Goal: Task Accomplishment & Management: Manage account settings

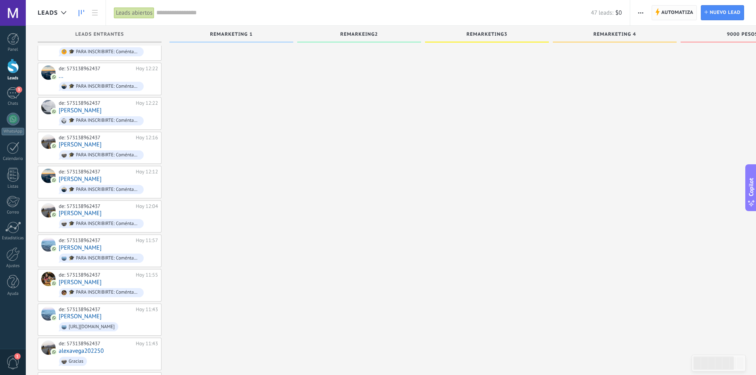
click at [660, 9] on span "Automatiza Automatiza" at bounding box center [674, 12] width 45 height 15
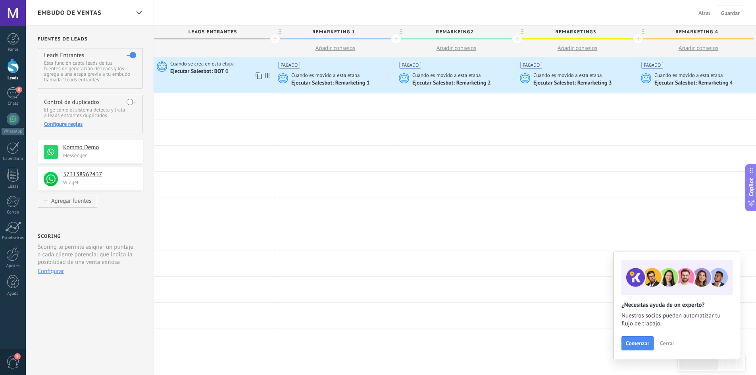
click at [205, 64] on span "Cuando se crea en esta etapa" at bounding box center [202, 63] width 65 height 7
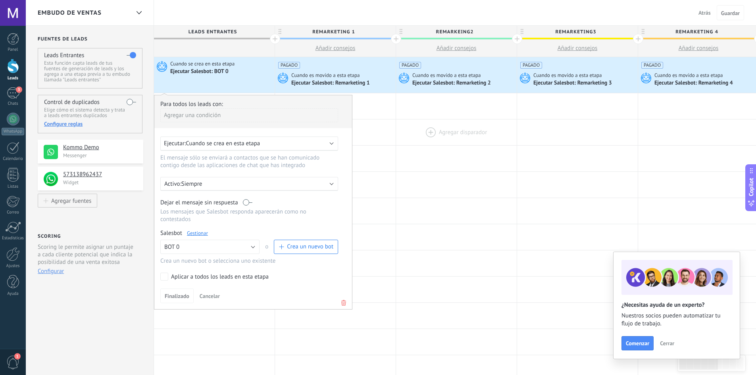
click at [459, 138] on div at bounding box center [456, 132] width 121 height 26
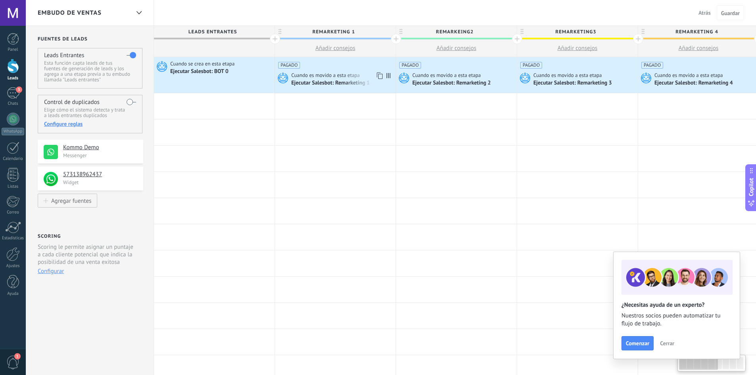
click at [341, 79] on div "Ejecutar Salesbot: Remarketing 1" at bounding box center [342, 83] width 102 height 8
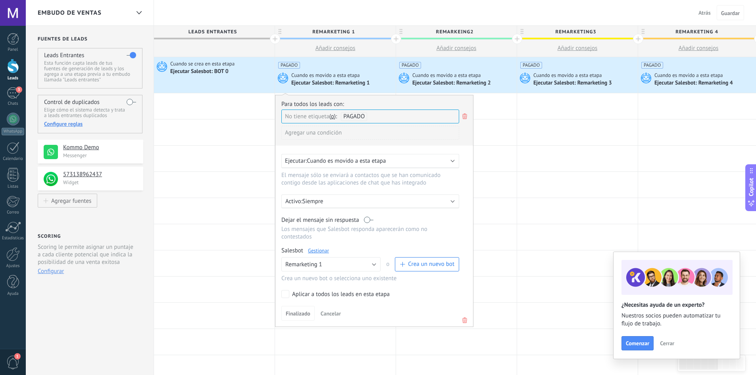
click at [8, 67] on div at bounding box center [13, 66] width 12 height 15
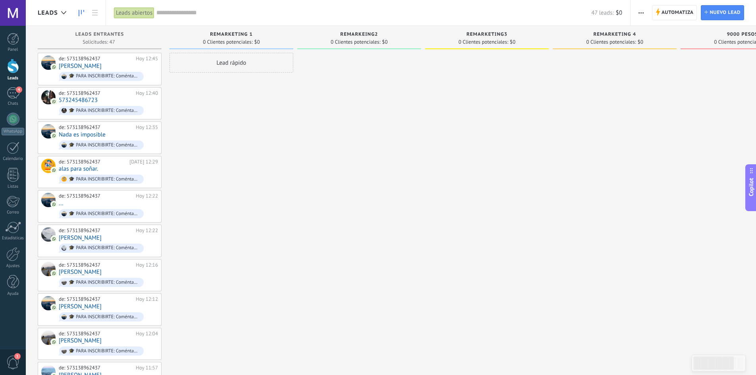
drag, startPoint x: 674, startPoint y: 17, endPoint x: 663, endPoint y: 19, distance: 10.4
click at [674, 17] on span "Automatiza" at bounding box center [678, 13] width 32 height 14
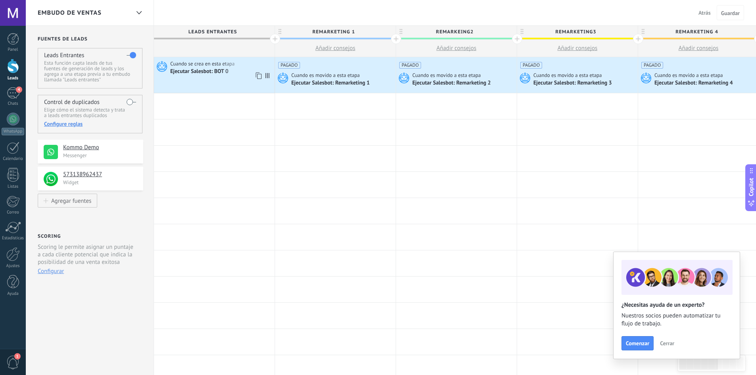
click at [193, 65] on span "Cuando se crea en esta etapa" at bounding box center [202, 63] width 65 height 7
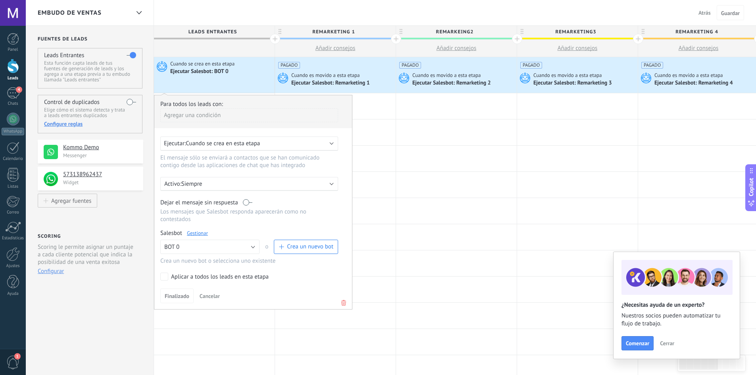
click at [194, 235] on link "Gestionar" at bounding box center [197, 233] width 21 height 7
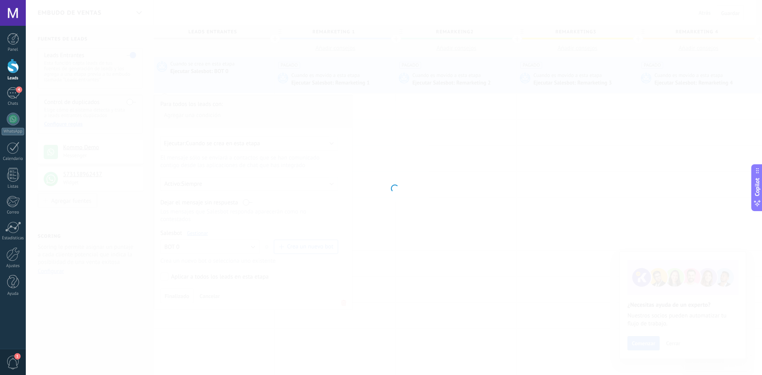
type input "*****"
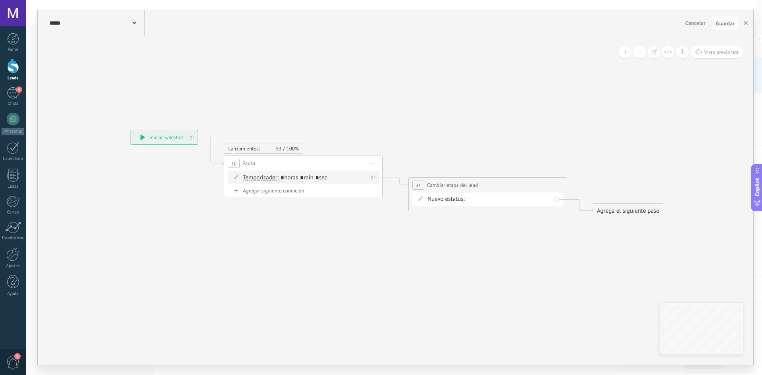
drag, startPoint x: 378, startPoint y: 183, endPoint x: 302, endPoint y: 215, distance: 82.4
click at [302, 215] on icon at bounding box center [383, 173] width 903 height 485
click at [0, 0] on div "remarketing 1 remarkeing2 remarketing3 remarketing 4 9000 pesos 5000 pesos 1000…" at bounding box center [0, 0] width 0 height 0
click at [493, 145] on div at bounding box center [394, 187] width 736 height 375
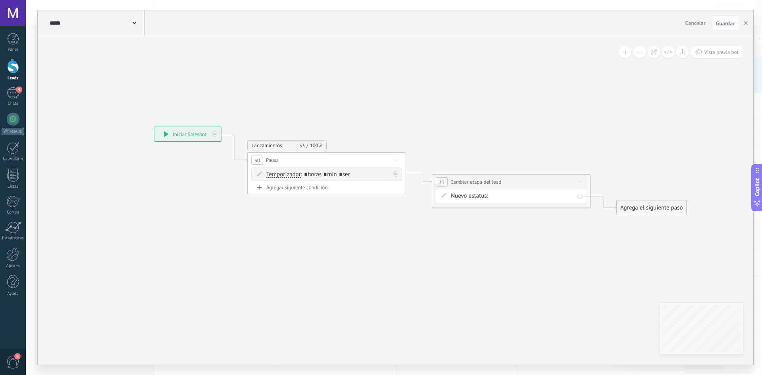
drag, startPoint x: 499, startPoint y: 142, endPoint x: 547, endPoint y: 139, distance: 47.4
click at [547, 139] on icon at bounding box center [407, 170] width 903 height 485
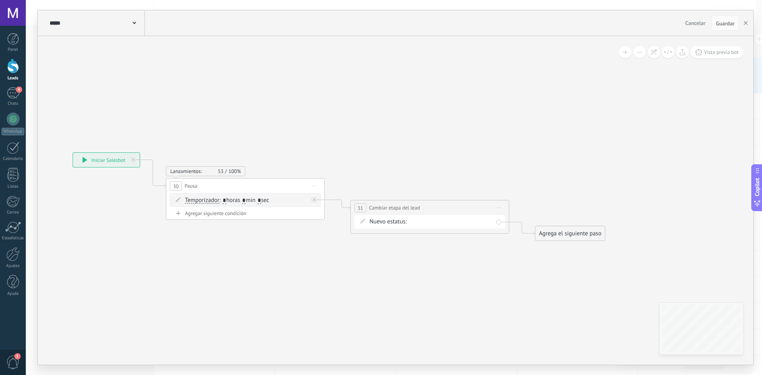
drag, startPoint x: 555, startPoint y: 113, endPoint x: 456, endPoint y: 121, distance: 98.8
click at [456, 121] on icon at bounding box center [325, 196] width 903 height 485
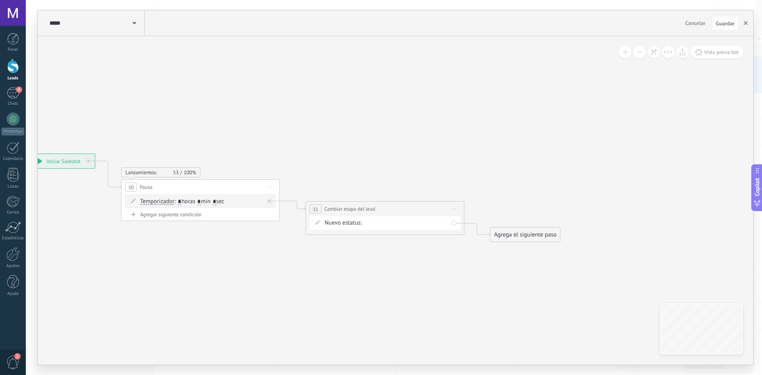
click at [741, 27] on button "button" at bounding box center [746, 22] width 12 height 15
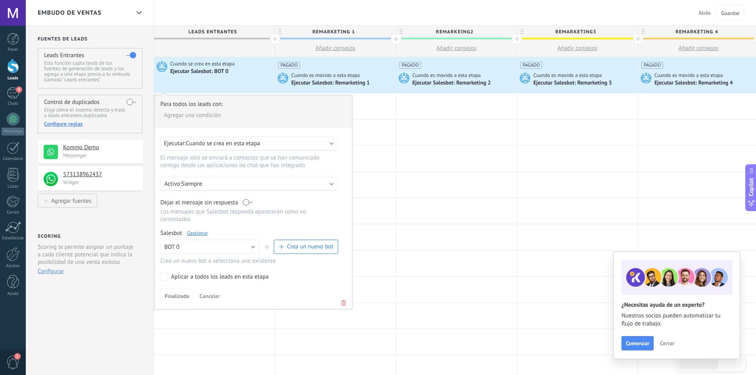
click at [341, 69] on div "PAGADO Cuando es movido a esta etapa Ejecutar [PERSON_NAME]: Remarketing 1" at bounding box center [335, 75] width 121 height 36
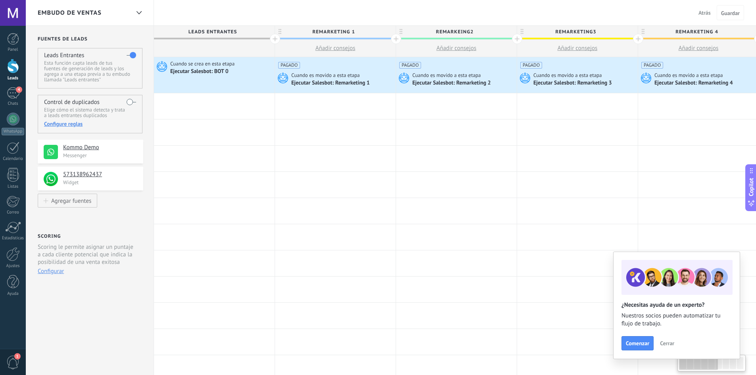
click at [339, 70] on div "PAGADO Cuando es movido a esta etapa Ejecutar [PERSON_NAME]: Remarketing 1" at bounding box center [335, 75] width 121 height 36
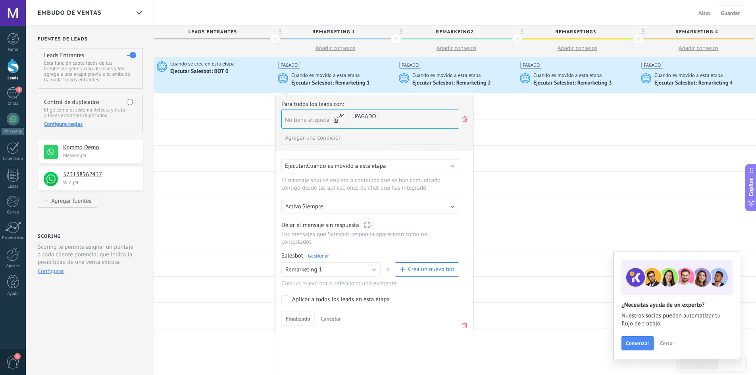
click at [318, 255] on link "Gestionar" at bounding box center [318, 255] width 21 height 7
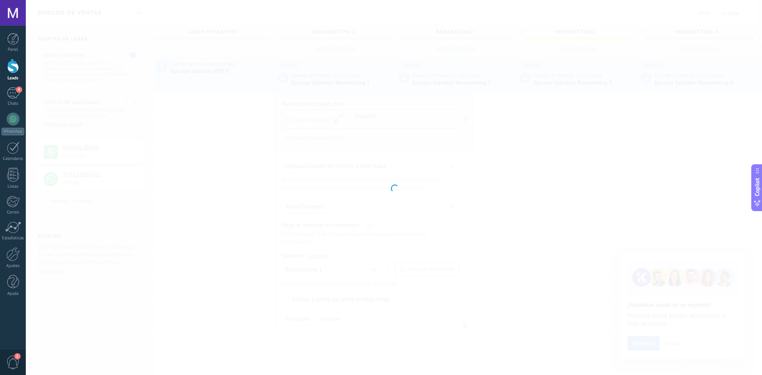
type input "**********"
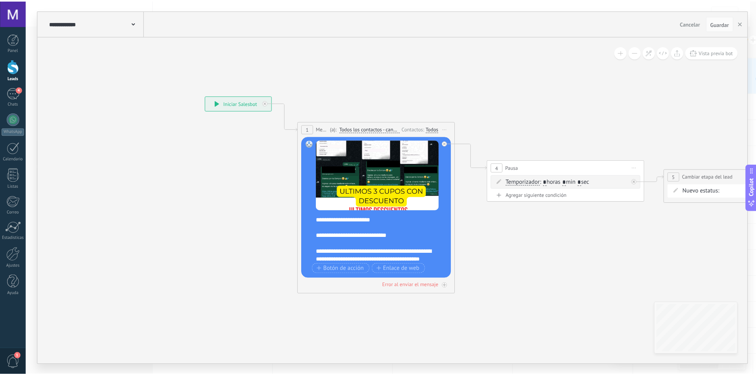
scroll to position [135, 0]
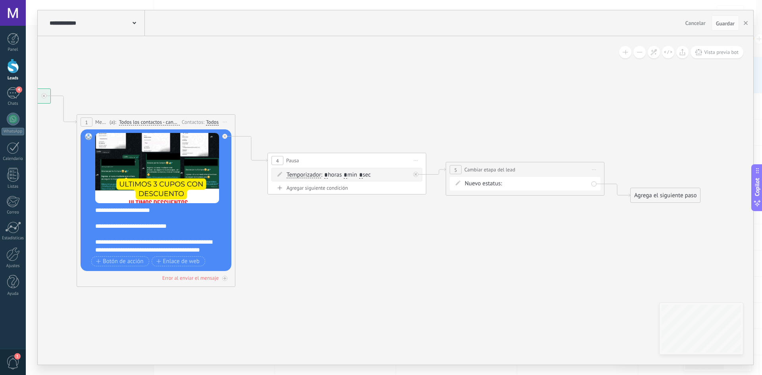
drag, startPoint x: 616, startPoint y: 255, endPoint x: 388, endPoint y: 248, distance: 227.6
click at [389, 248] on icon at bounding box center [328, 187] width 1087 height 595
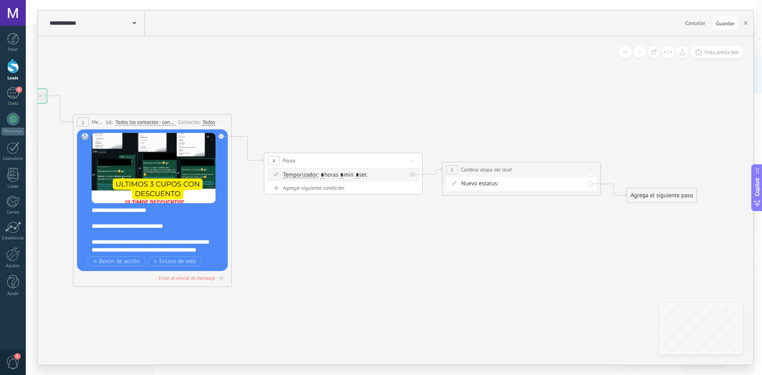
click at [0, 0] on div "remarketing 1 remarkeing2 remarketing3 remarketing 4 9000 pesos 5000 pesos 1000…" at bounding box center [0, 0] width 0 height 0
click at [590, 89] on div at bounding box center [394, 187] width 736 height 375
click at [749, 12] on div "**********" at bounding box center [396, 23] width 716 height 26
click at [745, 17] on button "button" at bounding box center [746, 22] width 12 height 15
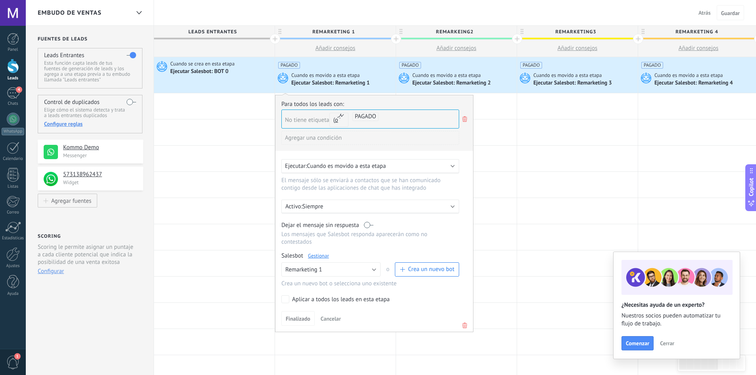
click at [7, 63] on div at bounding box center [13, 66] width 12 height 15
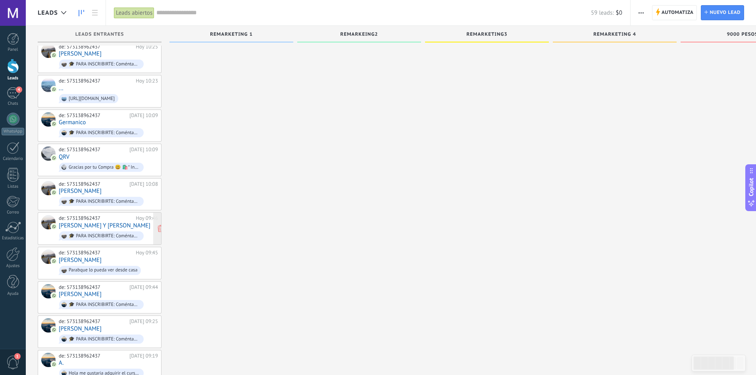
scroll to position [1660, 0]
